Goal: Find specific fact: Find specific fact

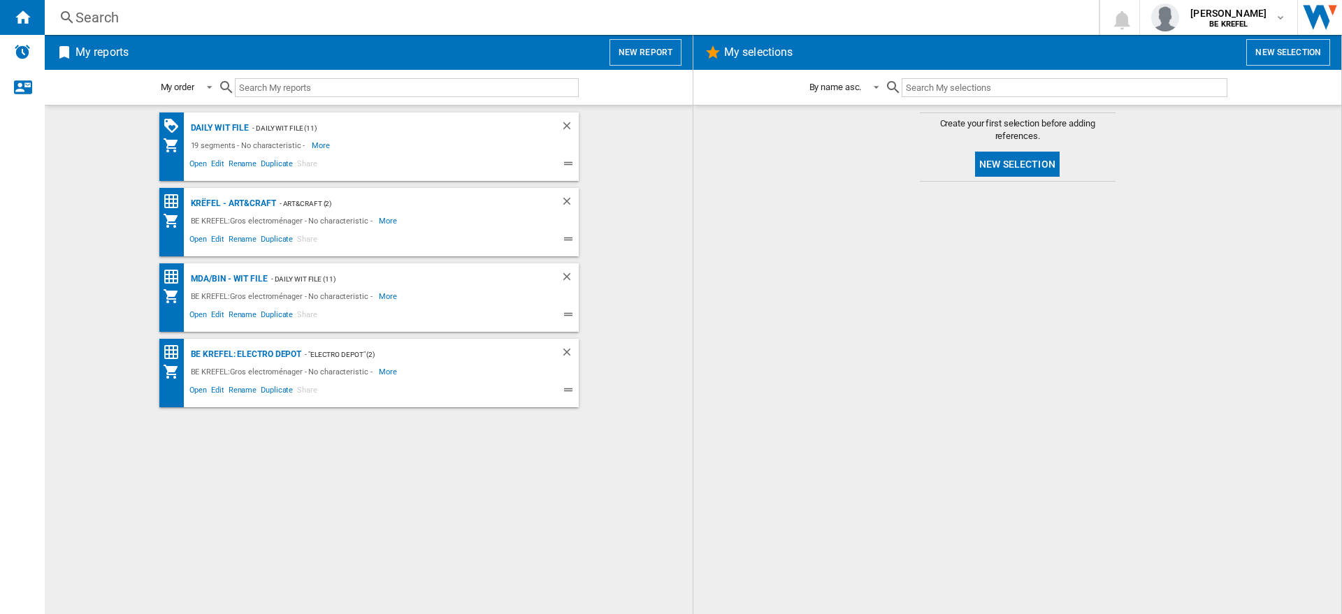
click at [345, 17] on div "Search" at bounding box center [568, 18] width 987 height 20
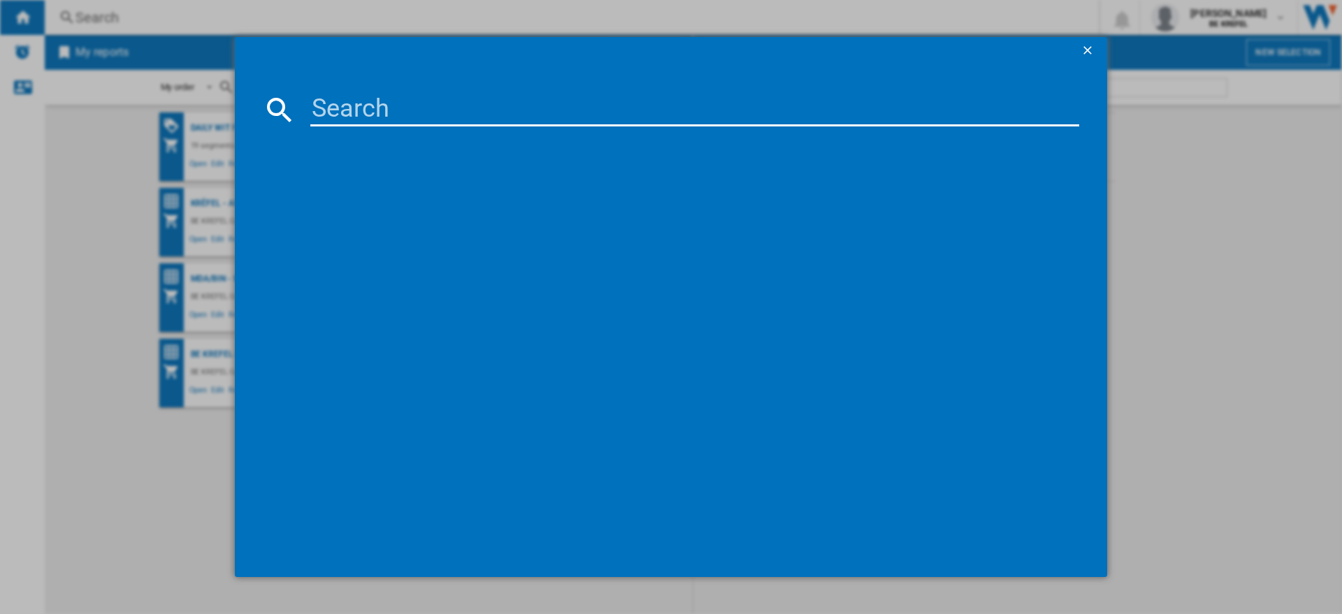
click at [396, 117] on input at bounding box center [694, 110] width 769 height 34
paste input "61009016"
type input "61009016"
